Goal: Task Accomplishment & Management: Manage account settings

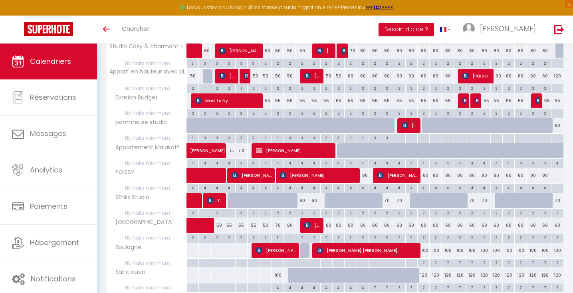
scroll to position [198, 0]
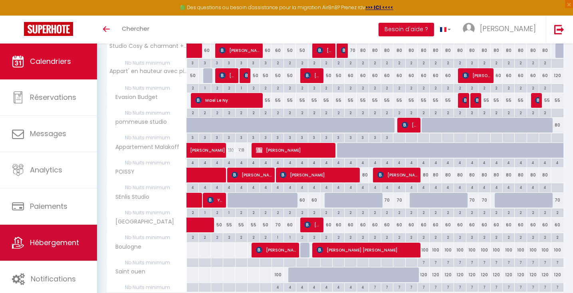
click at [66, 239] on span "Hébergement" at bounding box center [54, 243] width 49 height 10
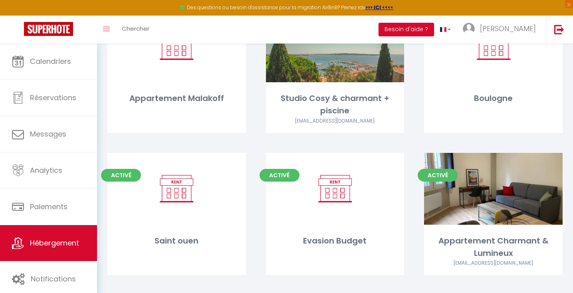
scroll to position [132, 0]
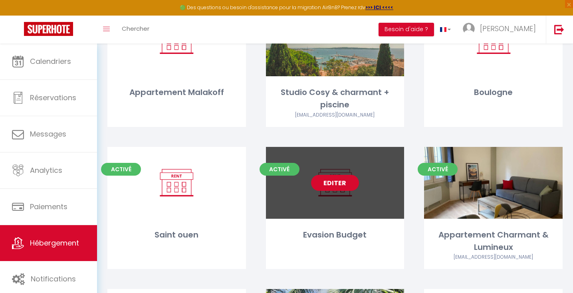
click at [347, 175] on link "Editer" at bounding box center [335, 183] width 48 height 16
select select "3"
select select "2"
select select "1"
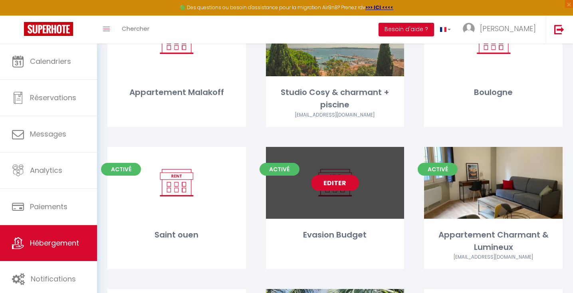
select select
select select "28"
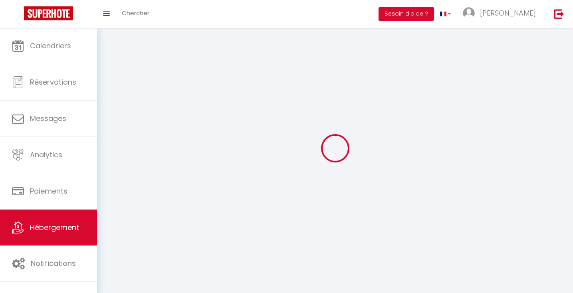
select select
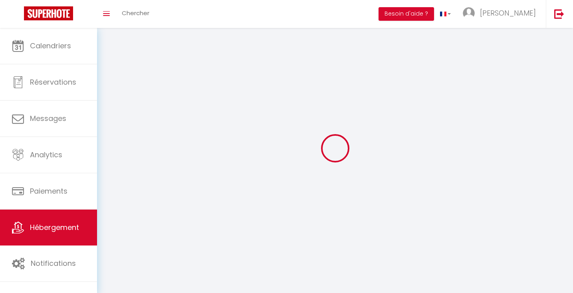
select select
checkbox input "false"
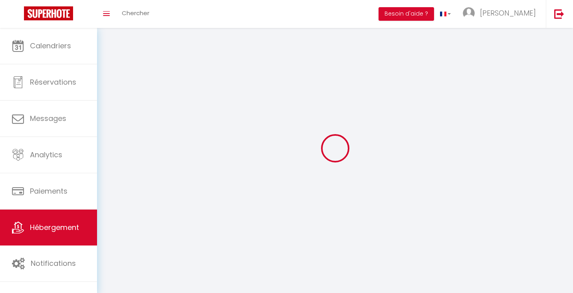
select select
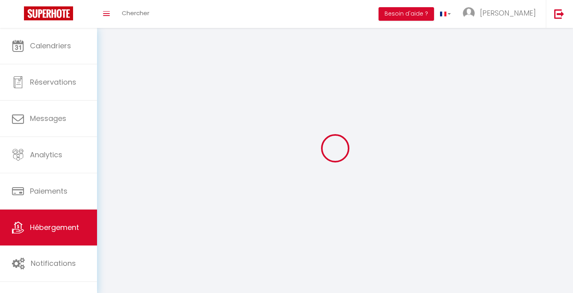
select select
checkbox input "false"
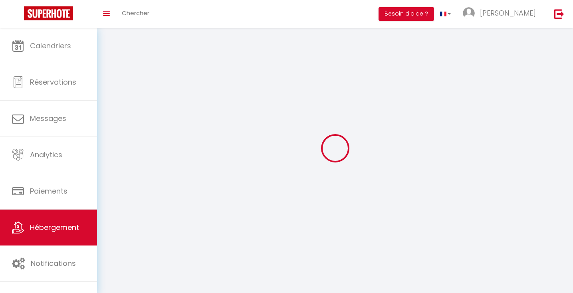
checkbox input "false"
select select
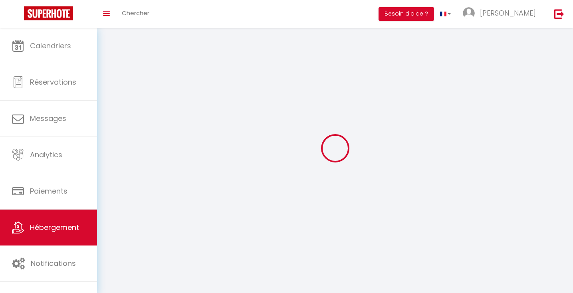
select select
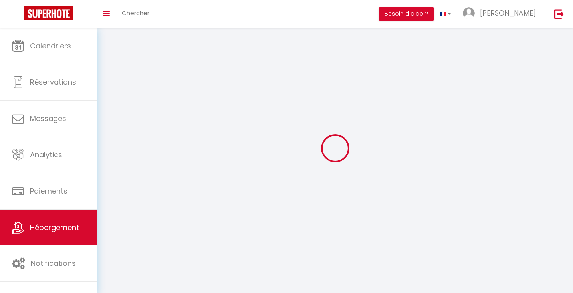
checkbox input "false"
select select
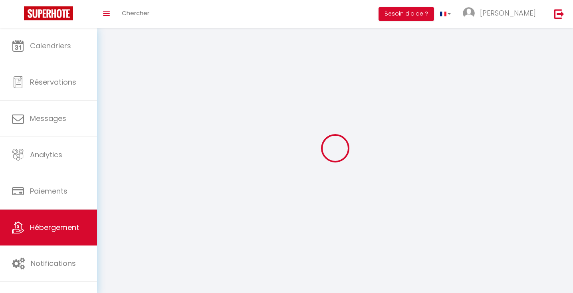
select select
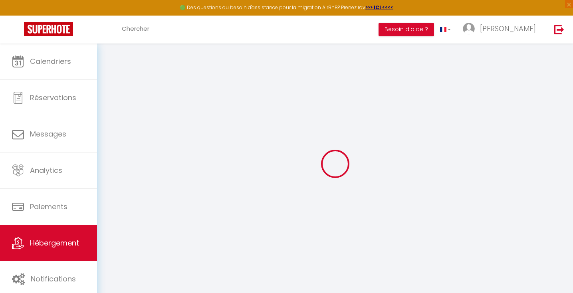
select select
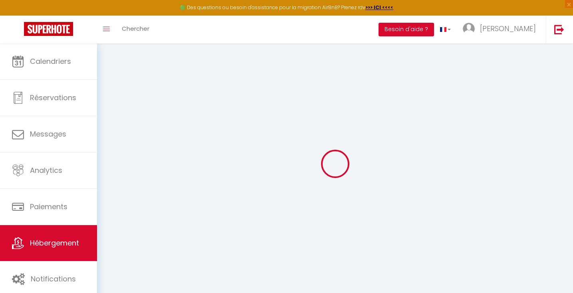
select select
checkbox input "false"
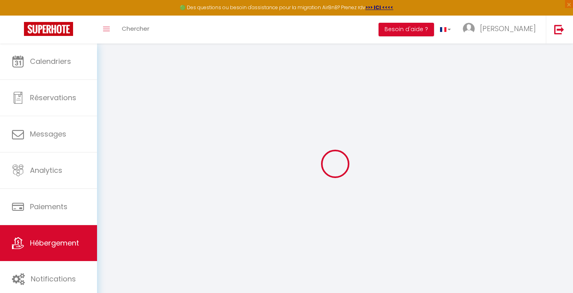
select select
type input "Evasion Budget"
select select
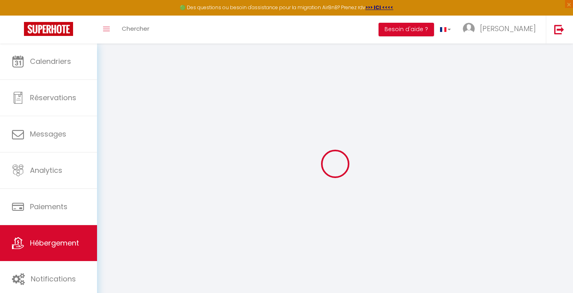
select select
type input "Saint Fr"
type input "97118"
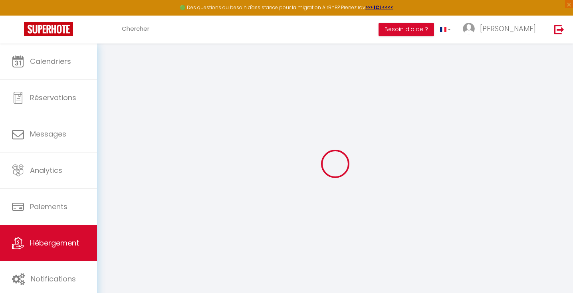
type input "saint francois"
select select "88"
type input "[EMAIL_ADDRESS][DOMAIN_NAME]"
select select
checkbox input "false"
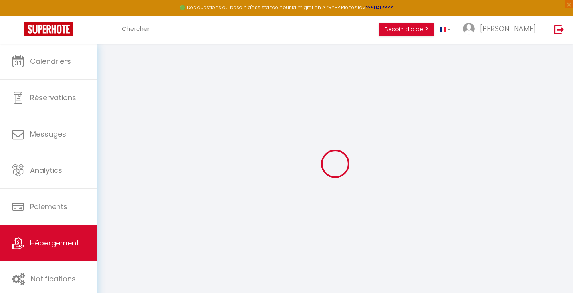
checkbox input "false"
type input "0"
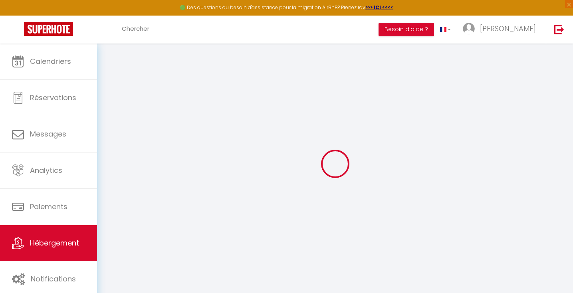
select select
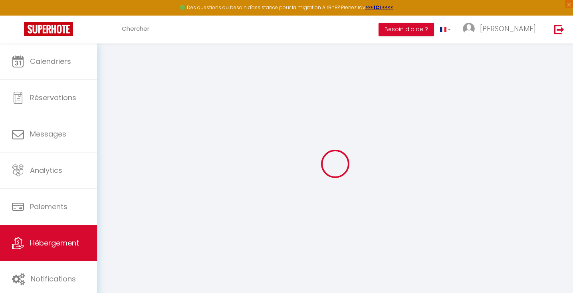
select select
checkbox input "false"
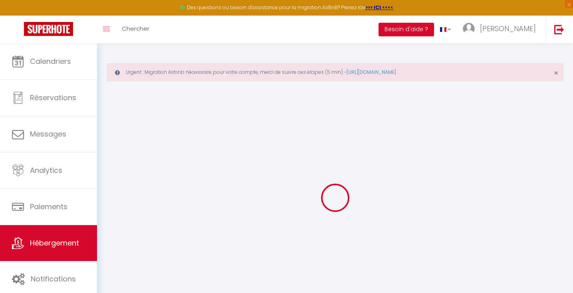
select select "15:00"
select select "23:45"
select select "11:00"
select select "30"
select select "120"
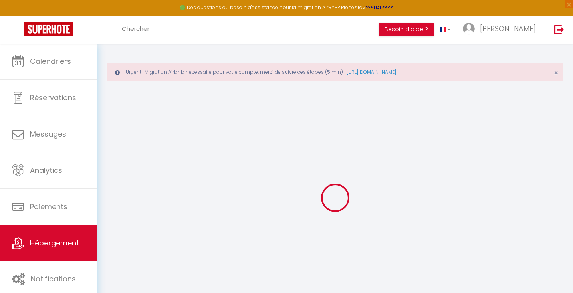
select select
checkbox input "false"
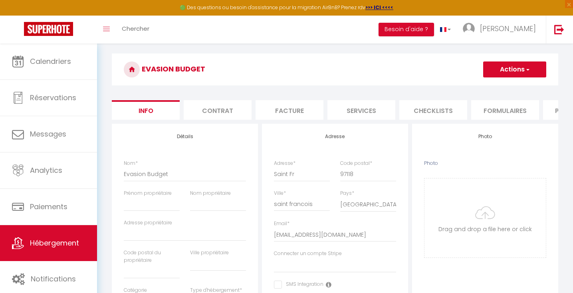
select select
checkbox input "false"
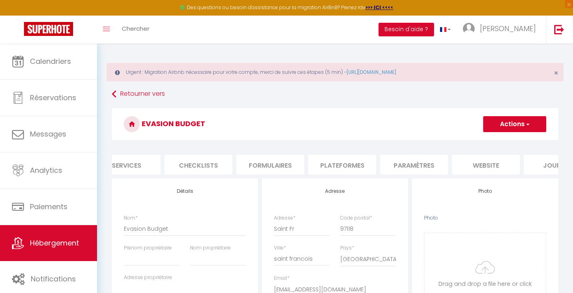
scroll to position [0, 263]
click at [311, 162] on li "Plateformes" at bounding box center [314, 165] width 68 height 20
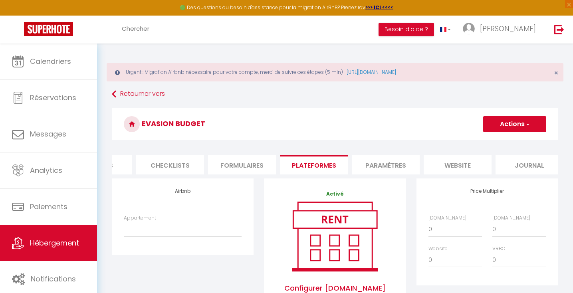
click at [510, 125] on button "Actions" at bounding box center [514, 124] width 63 height 16
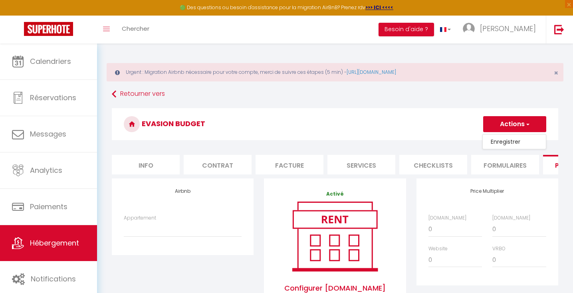
click at [154, 161] on li "Info" at bounding box center [146, 165] width 68 height 20
select select
checkbox input "false"
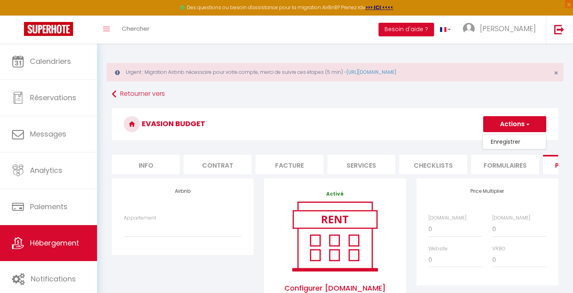
checkbox input "false"
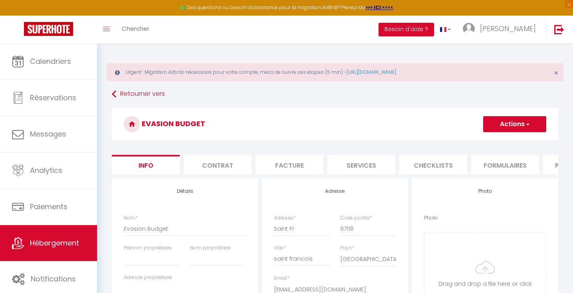
click at [535, 122] on button "Actions" at bounding box center [514, 124] width 63 height 16
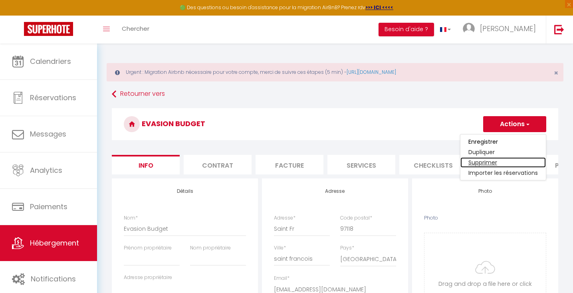
click at [507, 160] on link "Supprimer" at bounding box center [502, 162] width 85 height 10
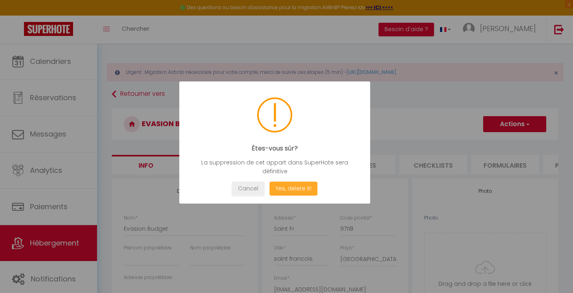
click at [285, 191] on button "Yes, delete it!" at bounding box center [293, 189] width 48 height 14
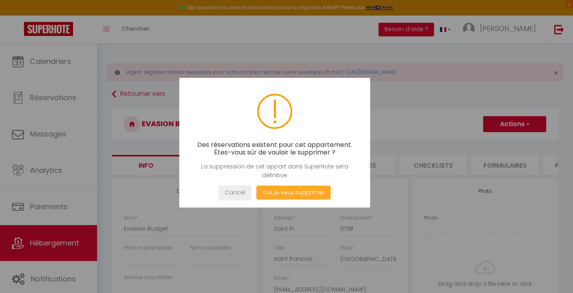
click at [285, 191] on button "Oui, je veux supprimer" at bounding box center [293, 193] width 74 height 14
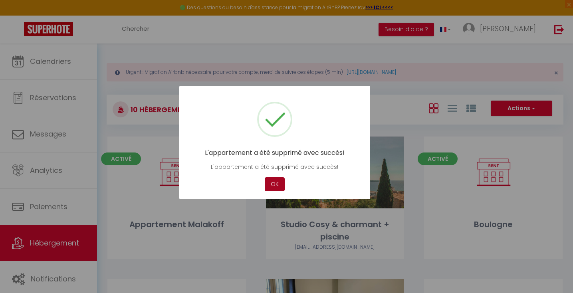
click at [277, 188] on button "OK" at bounding box center [275, 184] width 20 height 14
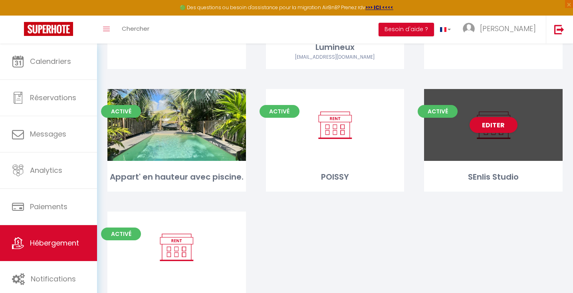
scroll to position [331, 0]
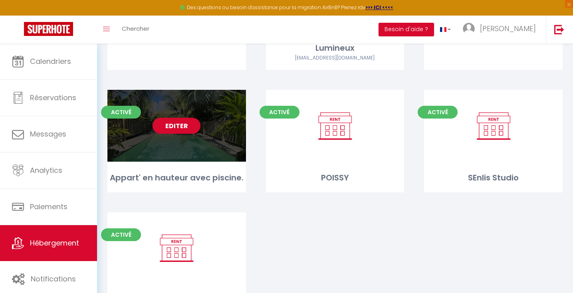
click at [187, 118] on link "Editer" at bounding box center [177, 126] width 48 height 16
click at [184, 118] on link "Editer" at bounding box center [177, 126] width 48 height 16
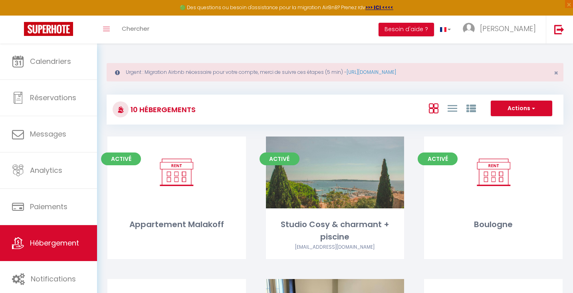
select select "3"
select select "2"
select select "1"
select select
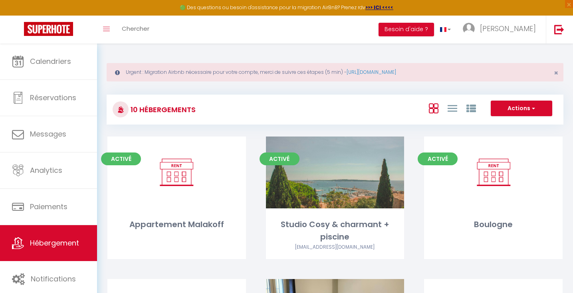
select select "28"
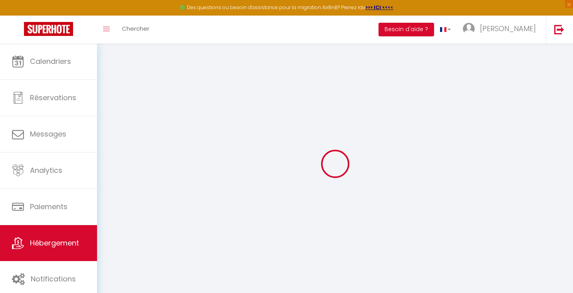
select select
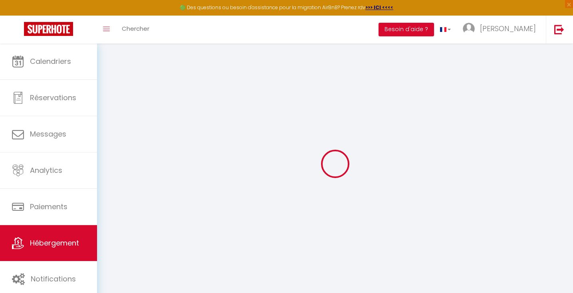
select select
checkbox input "false"
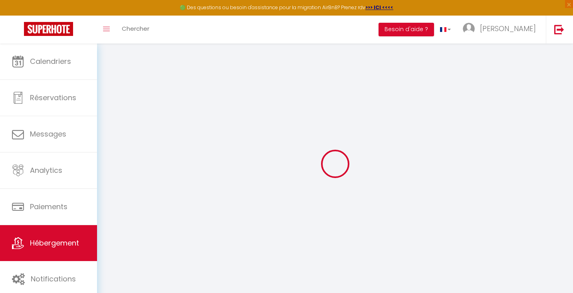
select select
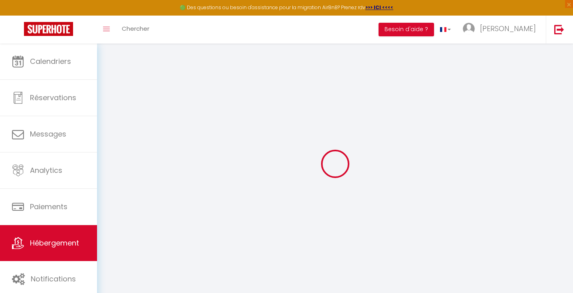
select select
checkbox input "false"
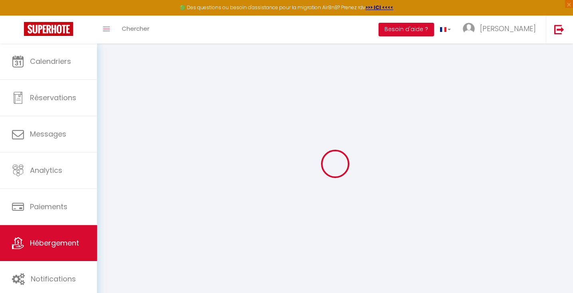
checkbox input "false"
select select
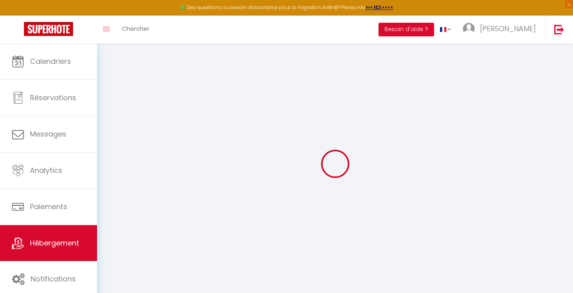
select select
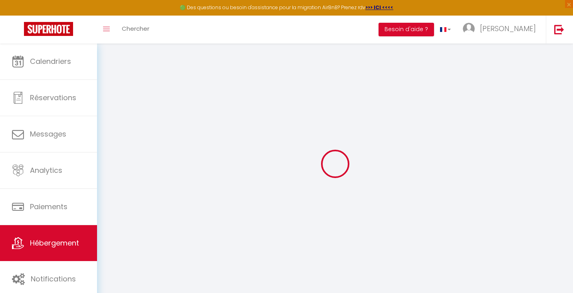
checkbox input "false"
select select
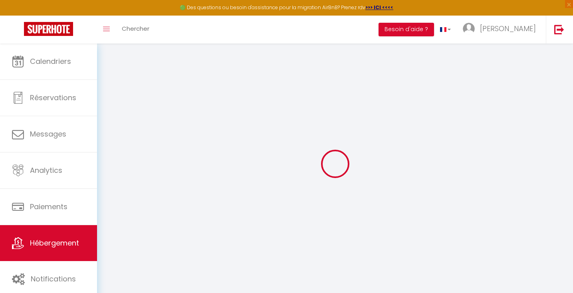
select select
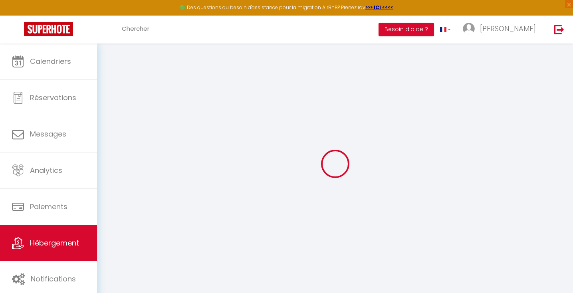
select select
checkbox input "false"
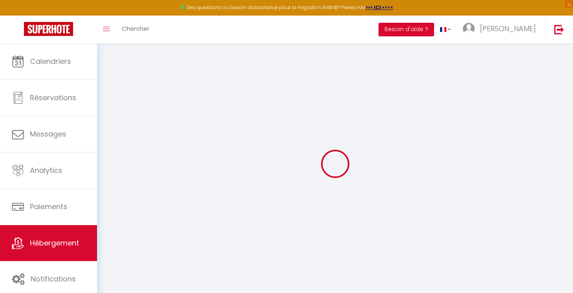
checkbox input "false"
select select
type input "Appart' en hauteur avec piscine."
type input "Raphael"
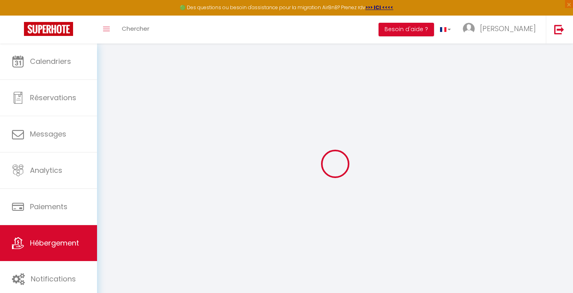
type input "77"
select select
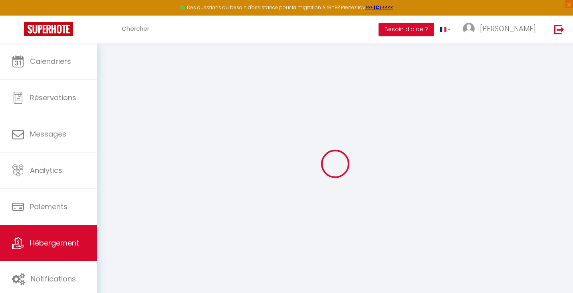
select select
type input "14"
type input "97118"
type input "Saint-François"
select select "88"
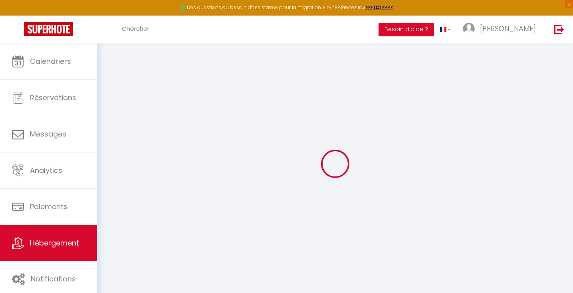
type input "[EMAIL_ADDRESS][DOMAIN_NAME]"
select select
checkbox input "false"
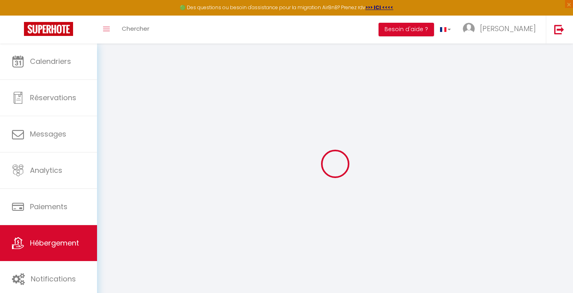
checkbox input "false"
type input "0"
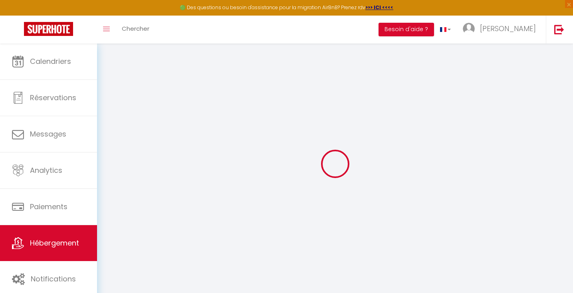
select select
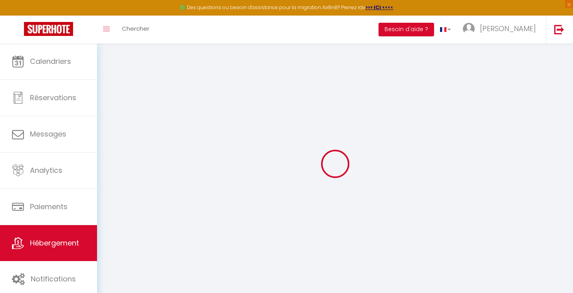
select select
checkbox input "false"
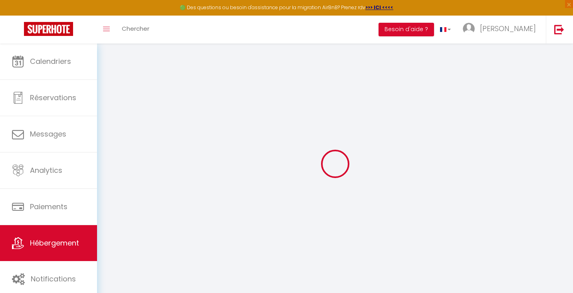
select select
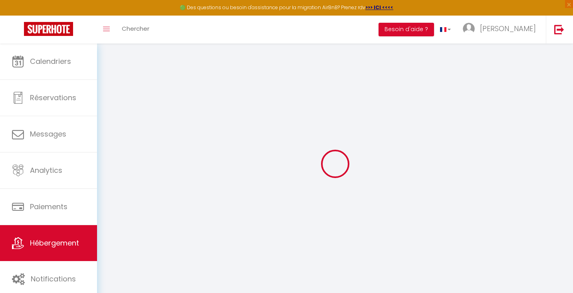
select select
checkbox input "false"
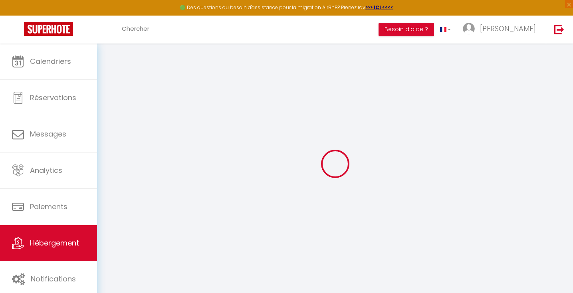
select select
checkbox input "false"
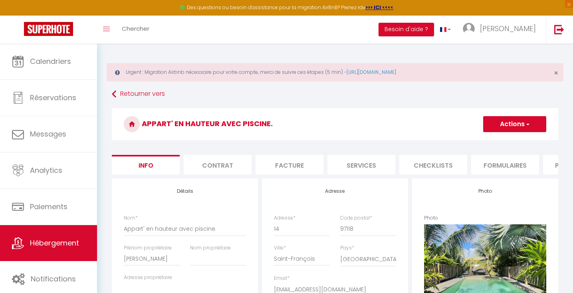
click at [510, 115] on h3 "Appart' en hauteur avec piscine." at bounding box center [335, 124] width 446 height 32
click at [510, 120] on button "Actions" at bounding box center [514, 124] width 63 height 16
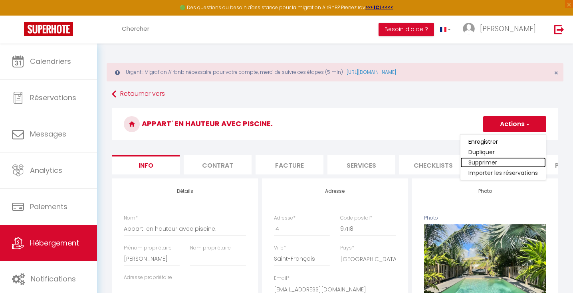
click at [491, 162] on link "Supprimer" at bounding box center [502, 162] width 85 height 10
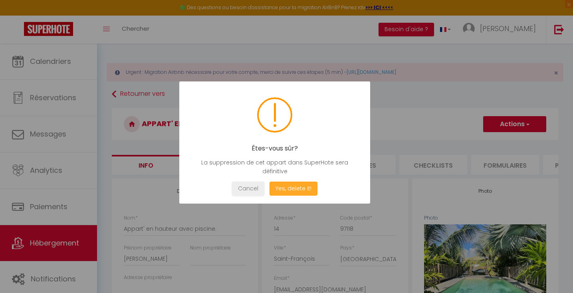
click at [309, 185] on button "Yes, delete it!" at bounding box center [293, 189] width 48 height 14
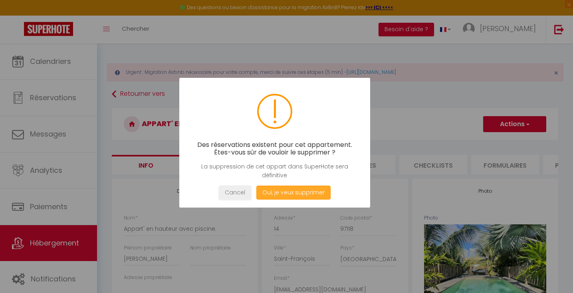
click at [307, 190] on button "Oui, je veux supprimer" at bounding box center [293, 193] width 74 height 14
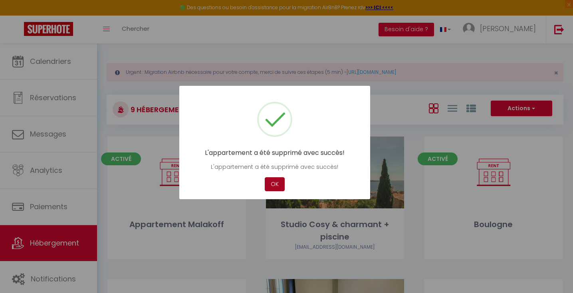
click at [276, 189] on button "OK" at bounding box center [275, 184] width 20 height 14
